Goal: Task Accomplishment & Management: Complete application form

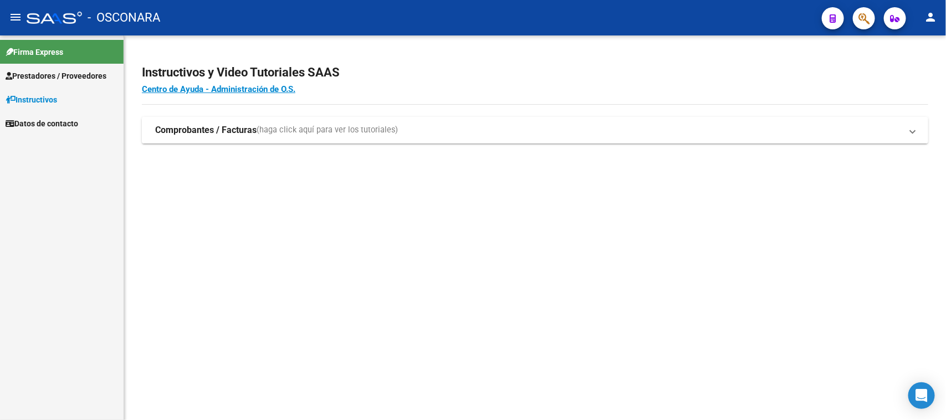
click at [211, 129] on strong "Comprobantes / Facturas" at bounding box center [205, 130] width 101 height 12
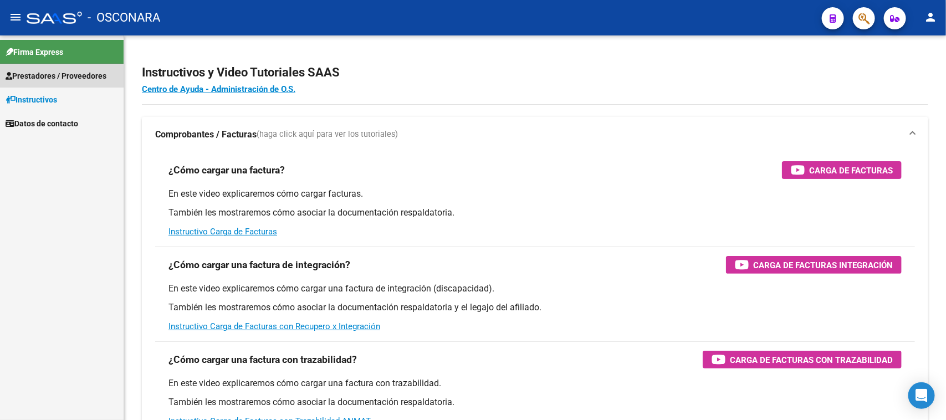
click at [48, 77] on span "Prestadores / Proveedores" at bounding box center [56, 76] width 101 height 12
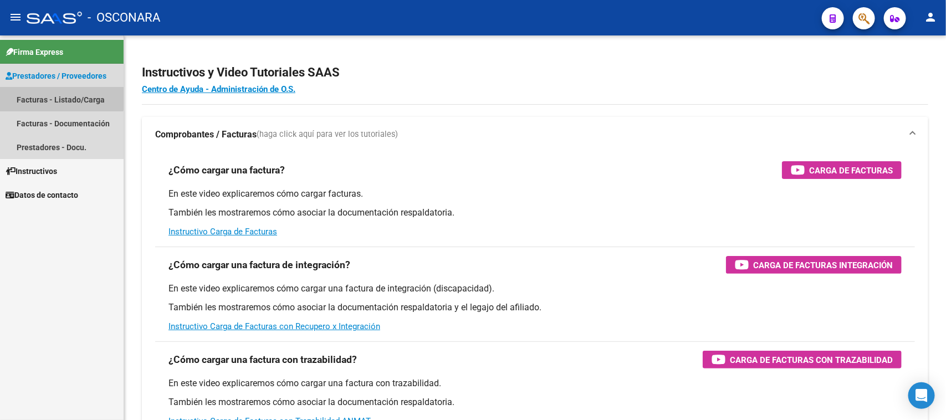
click at [48, 90] on link "Facturas - Listado/Carga" at bounding box center [62, 100] width 124 height 24
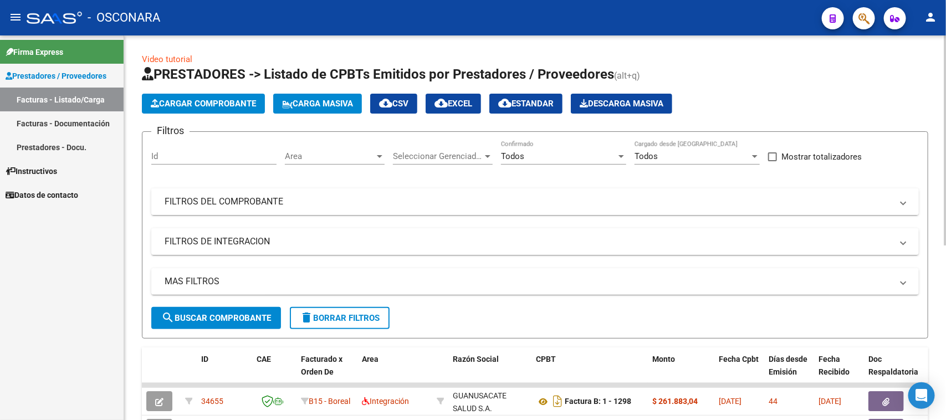
click at [446, 201] on mat-panel-title "FILTROS DEL COMPROBANTE" at bounding box center [529, 202] width 728 height 12
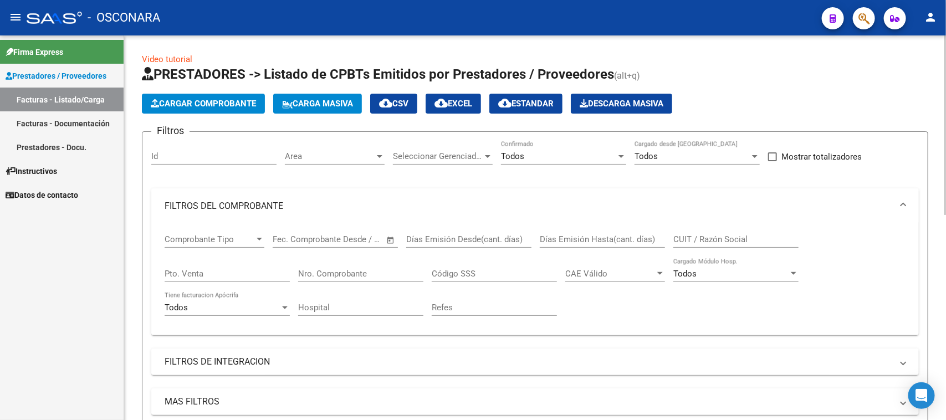
scroll to position [69, 0]
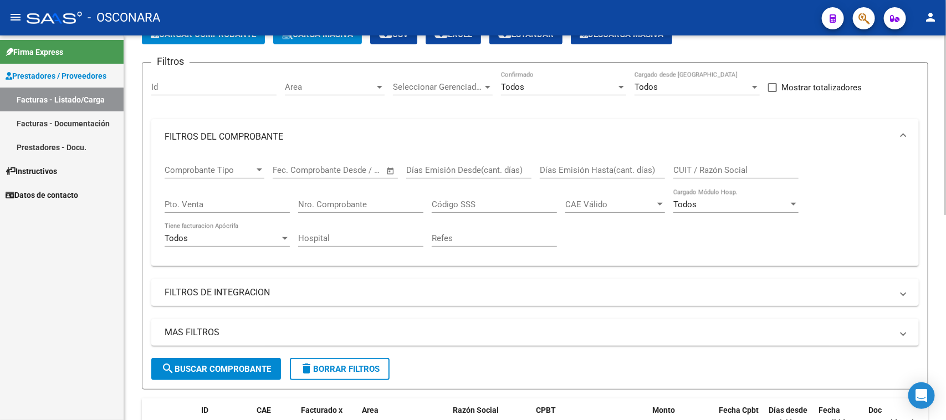
click at [374, 296] on mat-panel-title "FILTROS DE INTEGRACION" at bounding box center [529, 293] width 728 height 12
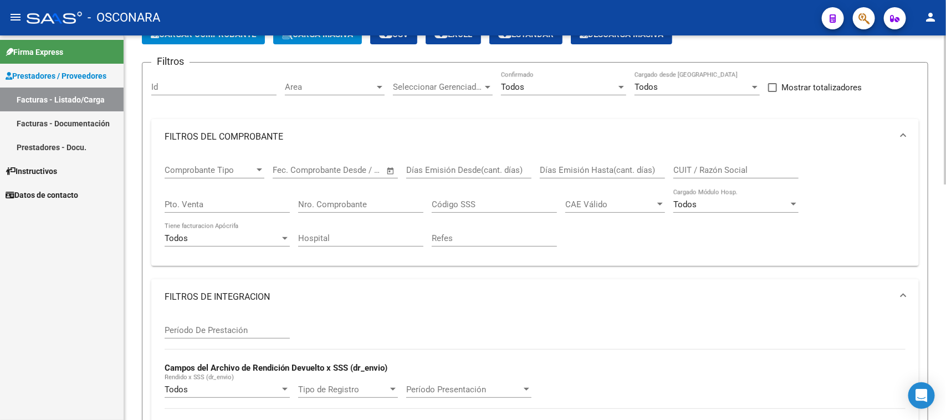
click at [732, 162] on div "CUIT / Razón Social" at bounding box center [736, 167] width 125 height 24
type input "30687770907"
click at [387, 204] on input "Nro. Comprobante" at bounding box center [360, 205] width 125 height 10
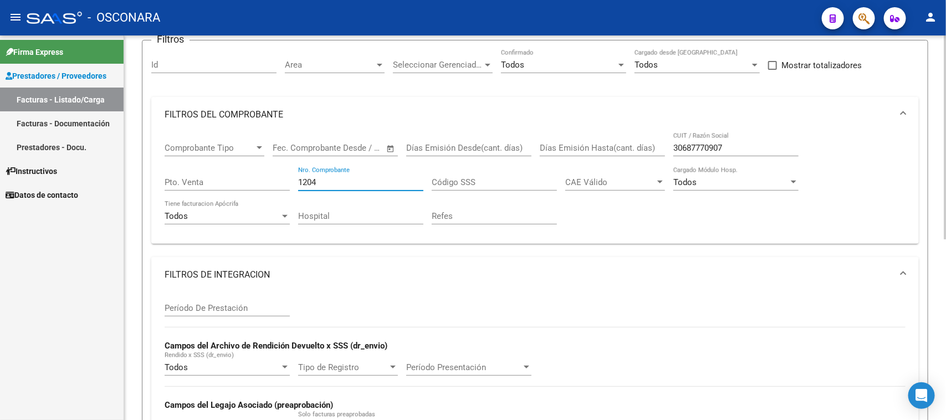
scroll to position [65, 0]
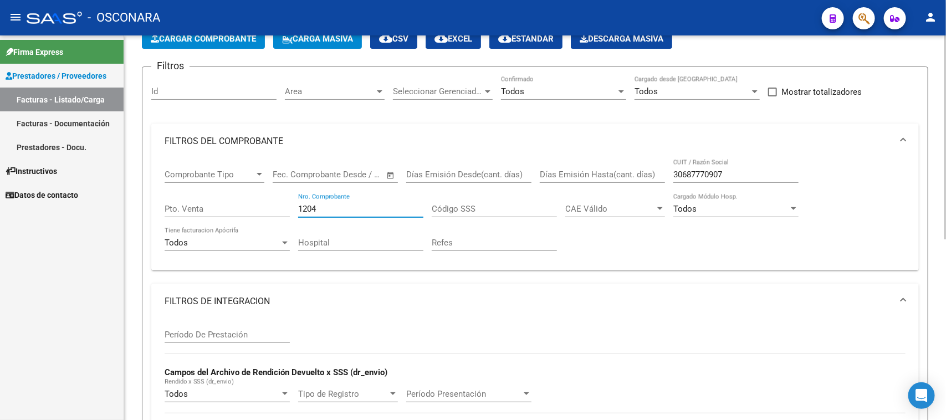
click at [397, 204] on input "1204" at bounding box center [360, 209] width 125 height 10
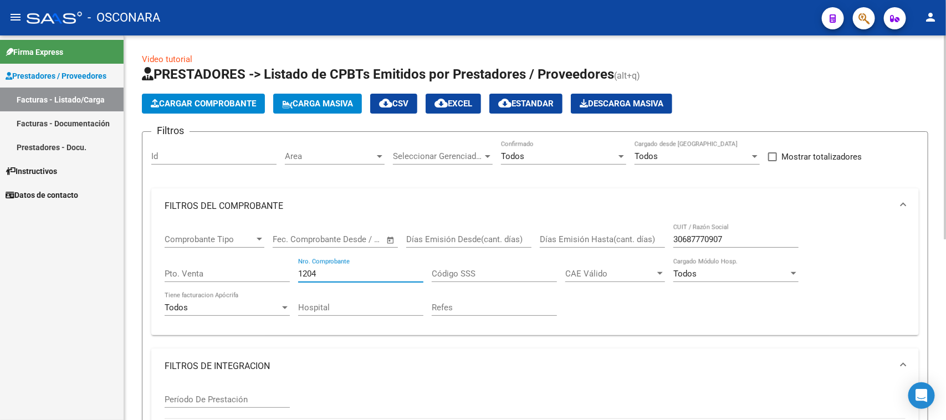
type input "1204"
click at [682, 237] on input "30687770907" at bounding box center [736, 240] width 125 height 10
click at [724, 235] on input "30-687770907" at bounding box center [736, 240] width 125 height 10
drag, startPoint x: 731, startPoint y: 235, endPoint x: 766, endPoint y: 233, distance: 35.5
click at [741, 235] on input "30-68777090-7" at bounding box center [736, 240] width 125 height 10
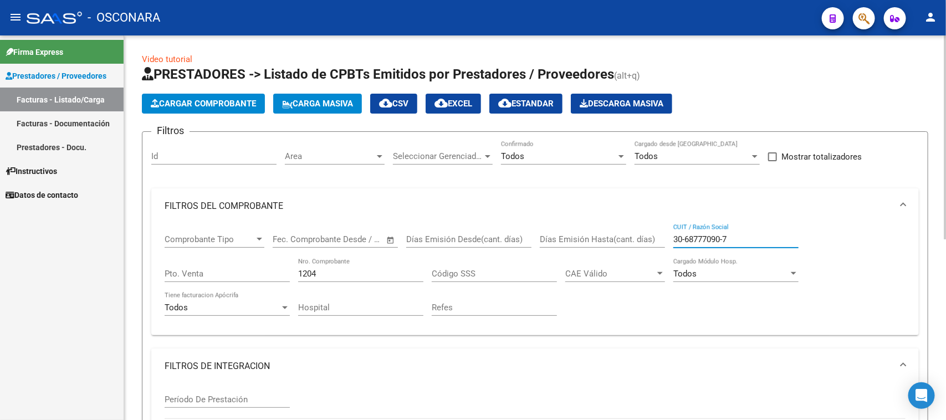
type input "30-68777090-7"
click at [752, 228] on div "30-68777090-7 CUIT / Razón Social" at bounding box center [736, 236] width 125 height 24
drag, startPoint x: 752, startPoint y: 232, endPoint x: 652, endPoint y: 237, distance: 100.5
click at [652, 237] on div "Comprobante Tipo Comprobante Tipo Start date – End date Fec. Comprobante Desde …" at bounding box center [535, 275] width 741 height 103
click at [722, 236] on input "30-68777090-7" at bounding box center [736, 240] width 125 height 10
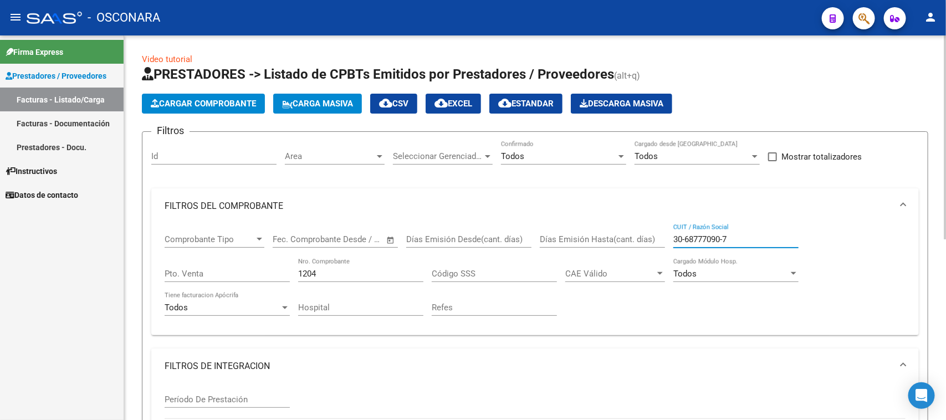
drag, startPoint x: 752, startPoint y: 234, endPoint x: 654, endPoint y: 232, distance: 98.2
click at [654, 232] on div "Comprobante Tipo Comprobante Tipo Start date – End date Fec. Comprobante Desde …" at bounding box center [535, 275] width 741 height 103
drag, startPoint x: 320, startPoint y: 272, endPoint x: 301, endPoint y: 266, distance: 20.2
click at [301, 266] on div "1204 Nro. Comprobante" at bounding box center [360, 270] width 125 height 24
type input "1"
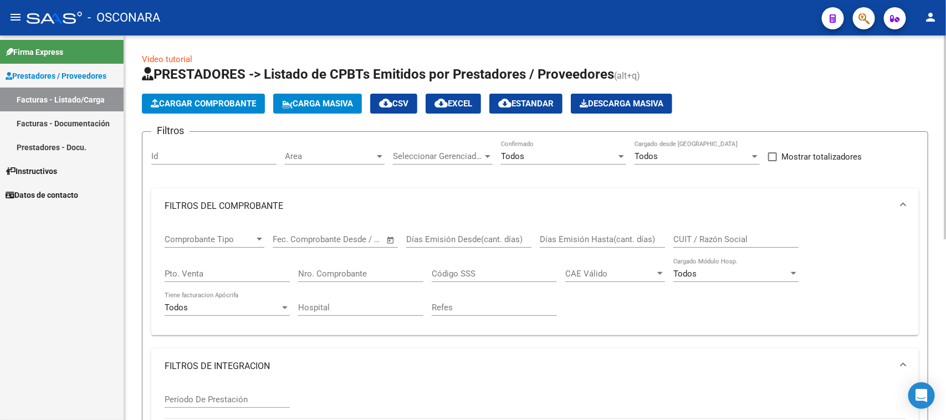
click at [713, 231] on div "CUIT / Razón Social" at bounding box center [736, 236] width 125 height 24
type input "27355158190"
click at [364, 269] on input "Nro. Comprobante" at bounding box center [360, 274] width 125 height 10
click at [403, 278] on div "910688 Nro. Comprobante" at bounding box center [360, 270] width 125 height 24
click at [398, 276] on input "910688" at bounding box center [360, 274] width 125 height 10
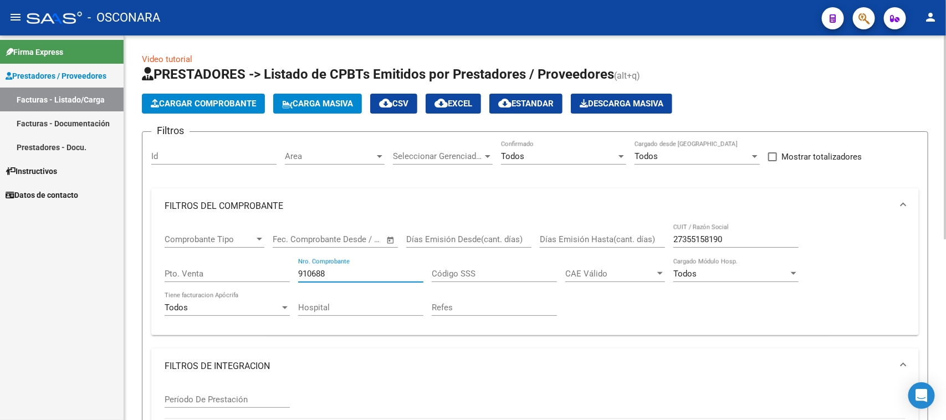
drag, startPoint x: 336, startPoint y: 269, endPoint x: 278, endPoint y: 269, distance: 57.7
click at [278, 269] on div "Comprobante Tipo Comprobante Tipo Start date – End date Fec. Comprobante Desde …" at bounding box center [535, 275] width 741 height 103
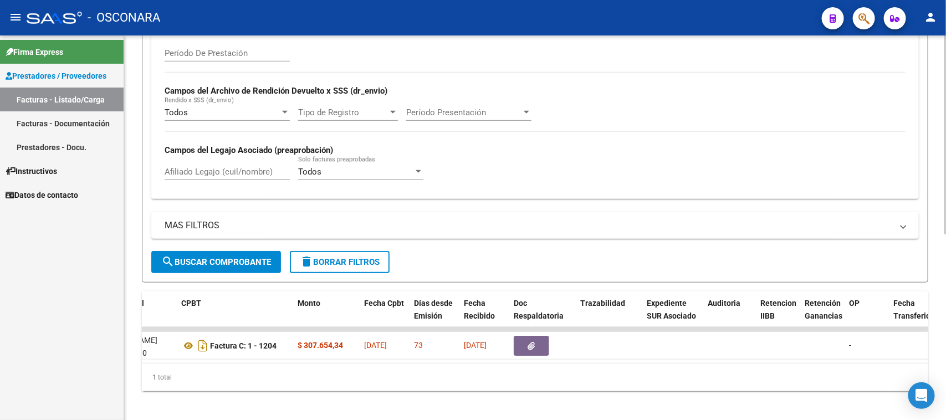
scroll to position [0, 333]
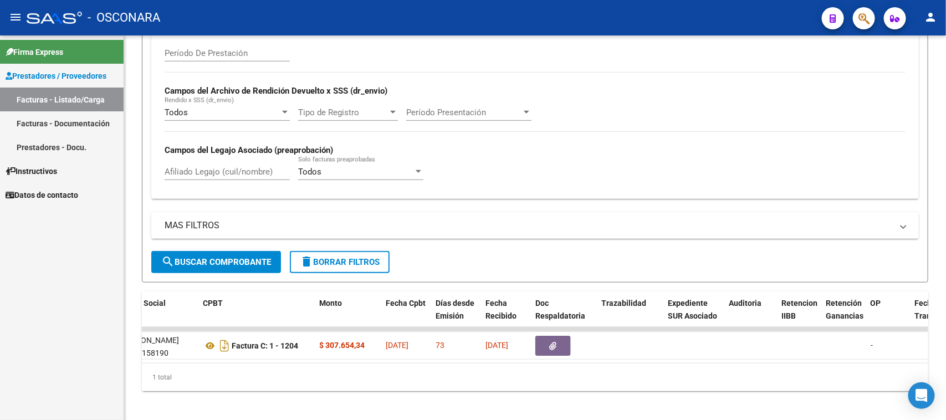
type input "1204"
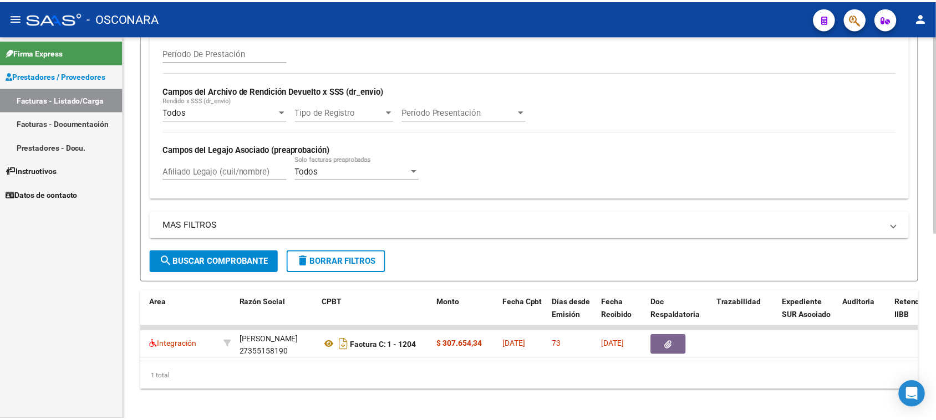
scroll to position [0, 0]
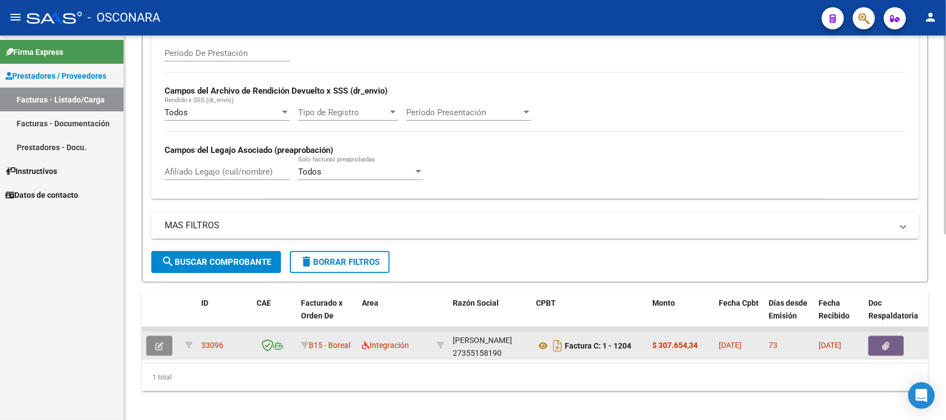
click at [161, 342] on icon "button" at bounding box center [159, 346] width 8 height 8
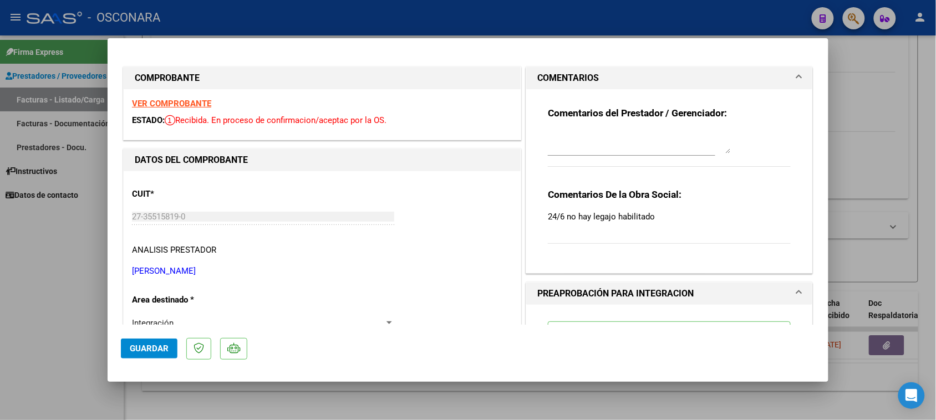
type input "$ 0,00"
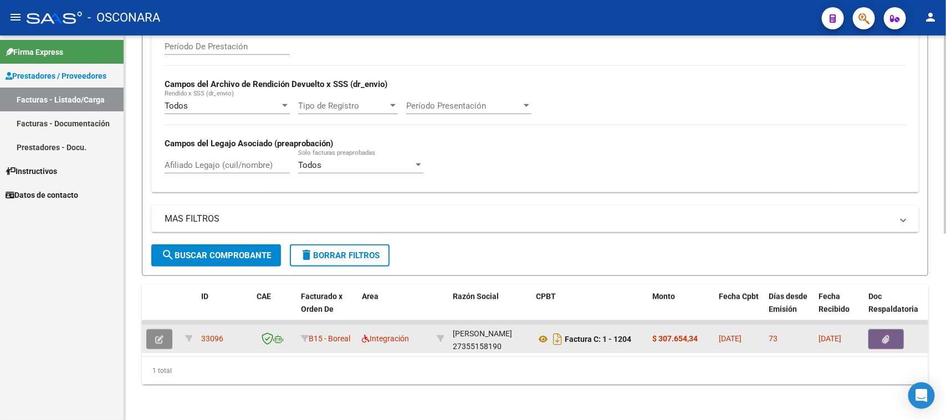
click at [170, 330] on button "button" at bounding box center [159, 339] width 26 height 20
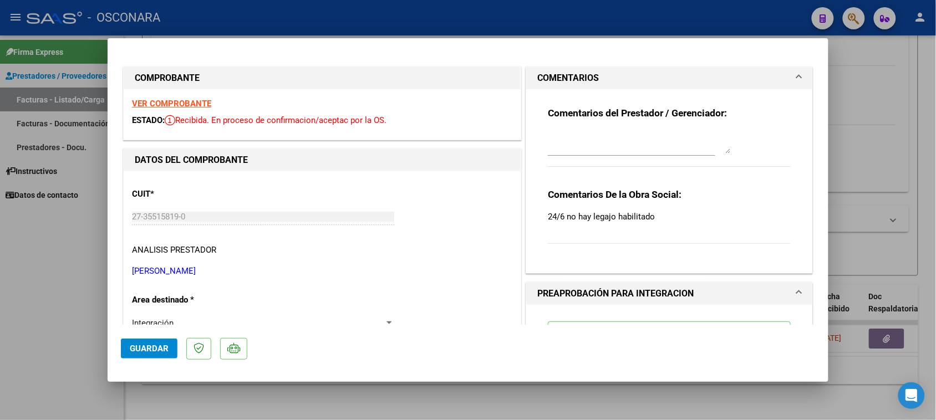
click at [884, 95] on div at bounding box center [468, 210] width 936 height 420
type input "$ 0,00"
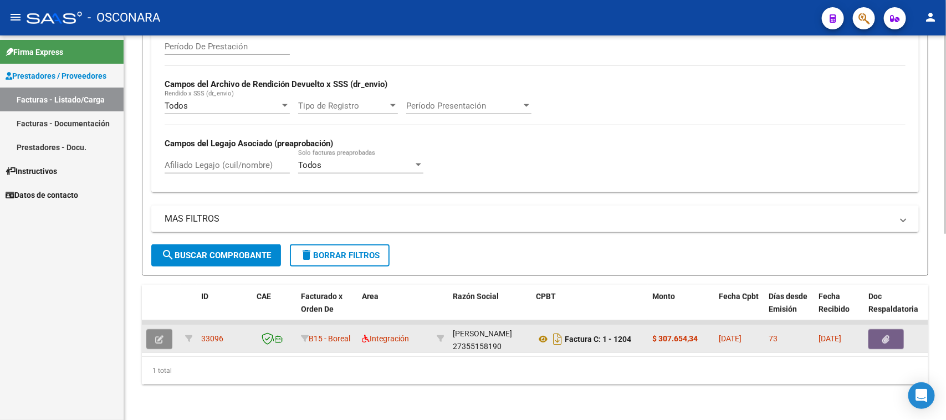
click at [160, 335] on icon "button" at bounding box center [159, 339] width 8 height 8
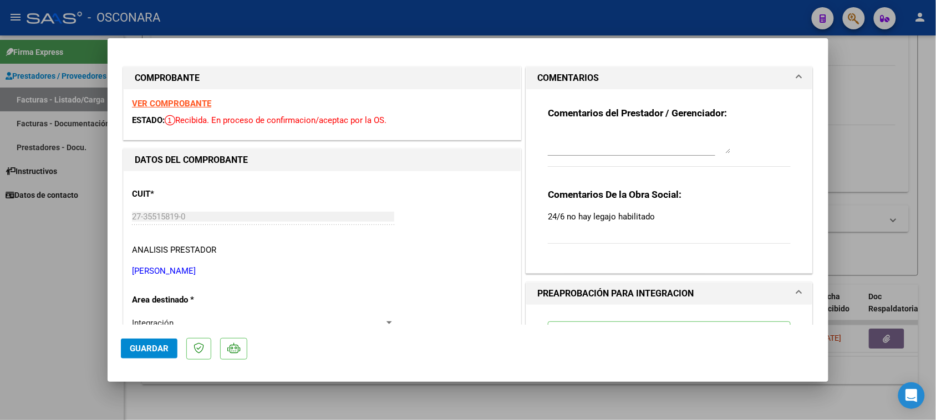
click at [161, 101] on strong "VER COMPROBANTE" at bounding box center [171, 104] width 79 height 10
type input "$ 0,00"
